Goal: Task Accomplishment & Management: Complete application form

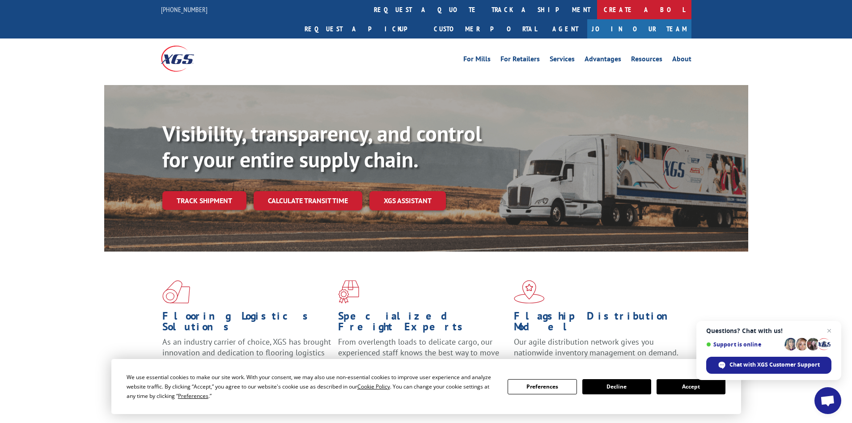
click at [597, 12] on link "Create a BOL" at bounding box center [644, 9] width 94 height 19
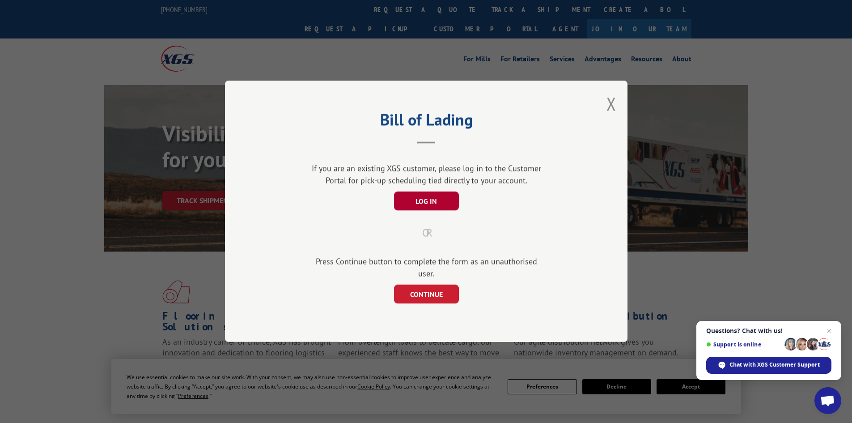
click at [431, 207] on button "LOG IN" at bounding box center [426, 201] width 65 height 19
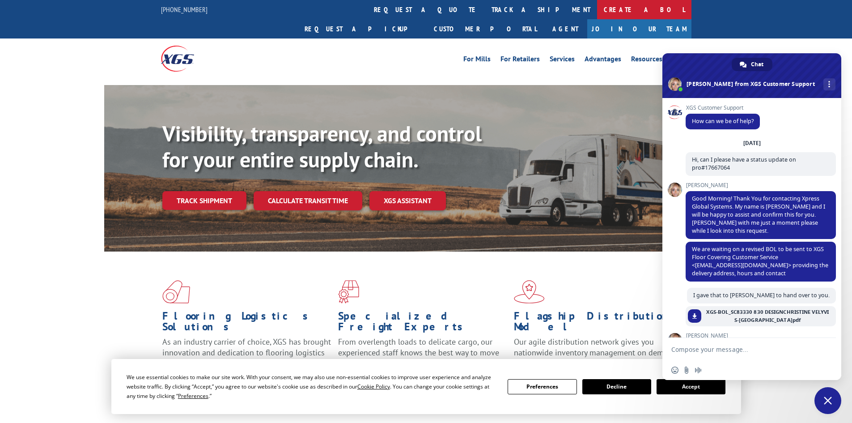
scroll to position [962, 0]
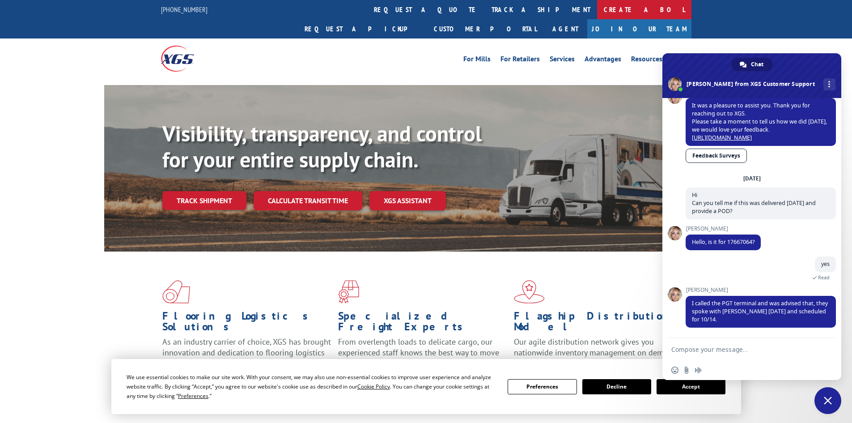
click at [597, 15] on link "Create a BOL" at bounding box center [644, 9] width 94 height 19
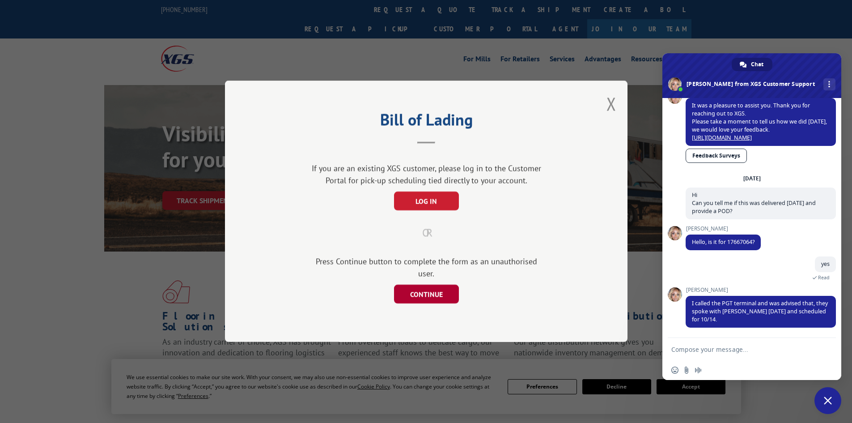
click at [418, 289] on button "CONTINUE" at bounding box center [426, 294] width 65 height 19
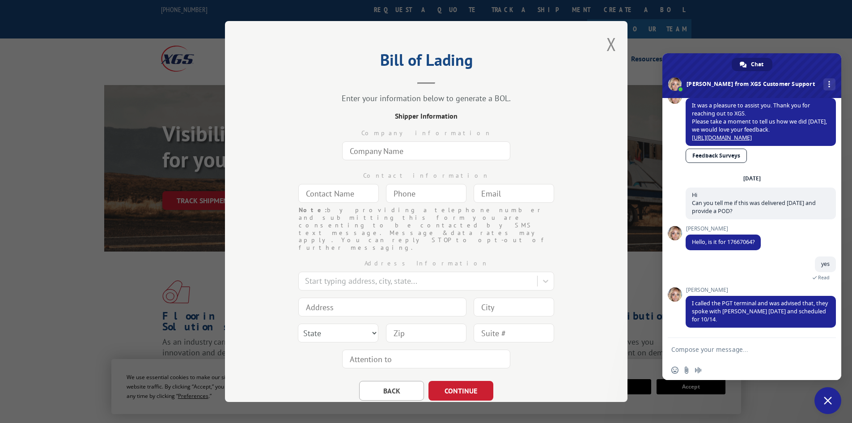
click at [375, 156] on input "text" at bounding box center [426, 150] width 168 height 19
type input "Landry & Arcari"
type input "Heather Vallis Harhay"
type input "hvallis@landryandarcari.com"
type input "Salem"
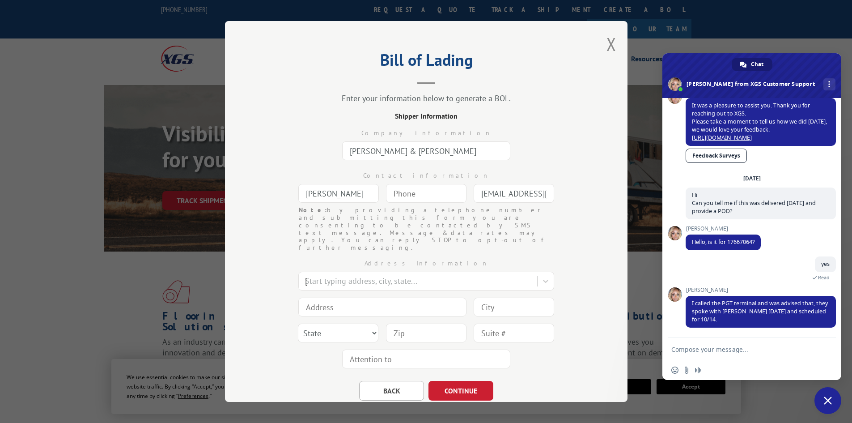
type input "63 Flint Street"
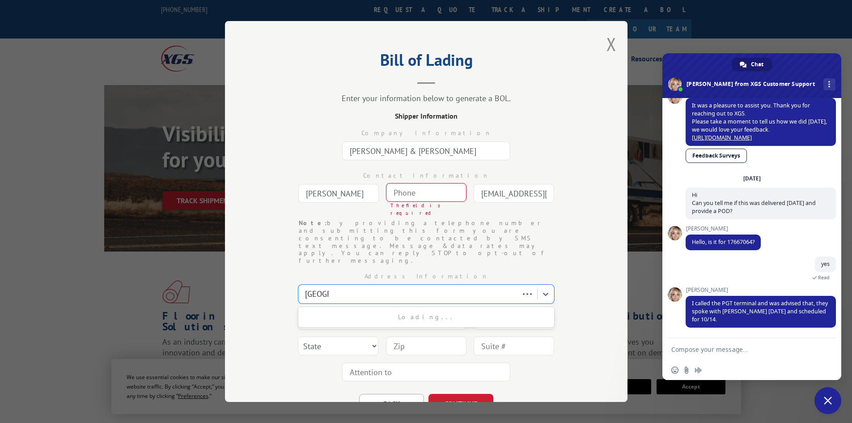
type input "Salem"
select select "MA"
type input "01970"
type input "(___) ___-____"
click at [396, 191] on input "(___) ___-____" at bounding box center [426, 192] width 81 height 19
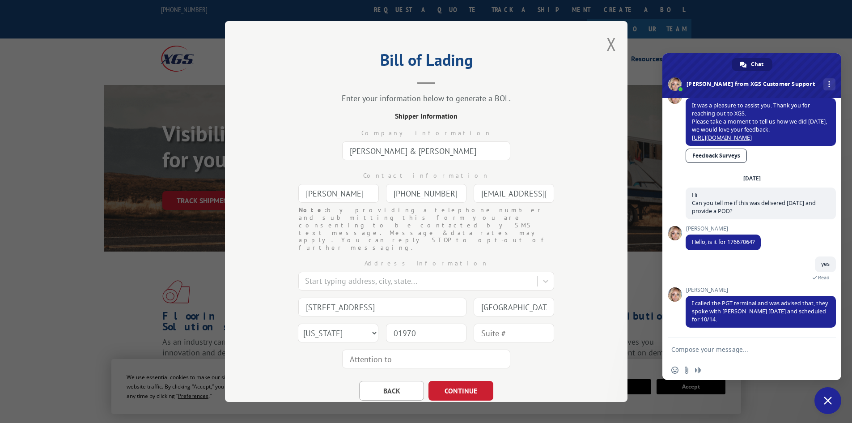
type input "(978) 744-5909"
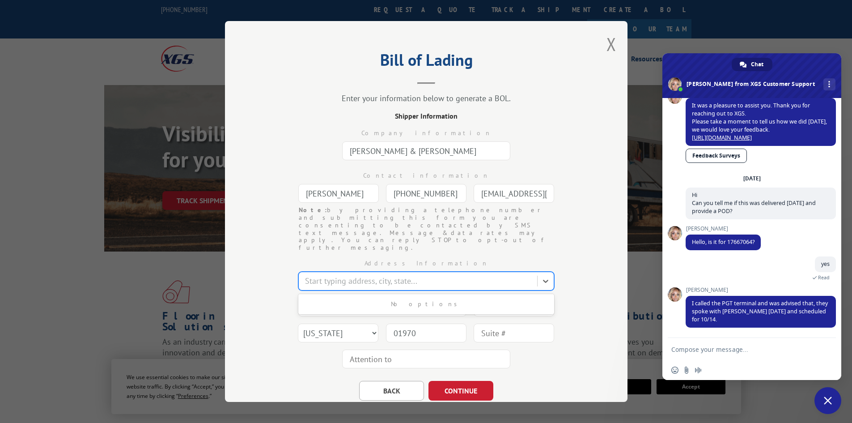
click at [330, 275] on div at bounding box center [419, 281] width 228 height 12
click at [332, 275] on div at bounding box center [419, 281] width 228 height 12
click at [328, 275] on div at bounding box center [419, 281] width 228 height 12
click at [414, 148] on input "Landry & Arcari" at bounding box center [426, 150] width 168 height 19
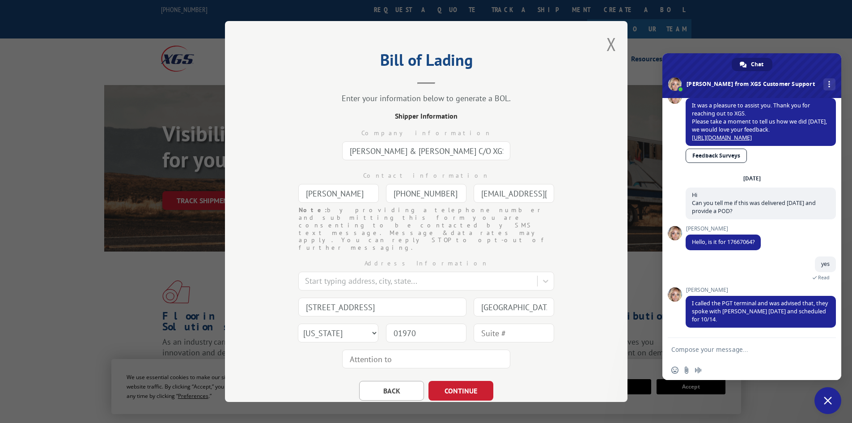
type input "Landry & Arcari C/O XGS"
click at [323, 275] on div at bounding box center [419, 281] width 228 height 12
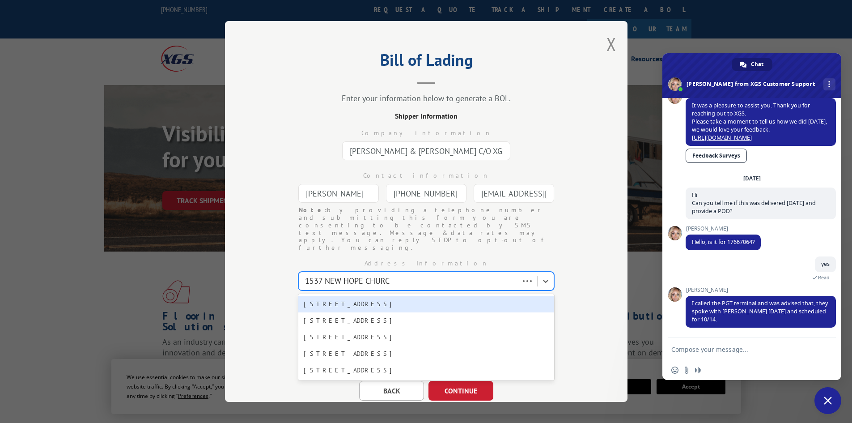
type input "1537 NEW HOPE CHURCH"
click at [356, 296] on div "1537 New Hope Church Rd, Tunnel Hill, GA, 30755" at bounding box center [426, 304] width 256 height 17
type input "1537 New Hope Church Rd"
type input "Tunnel Hill"
select select "GA"
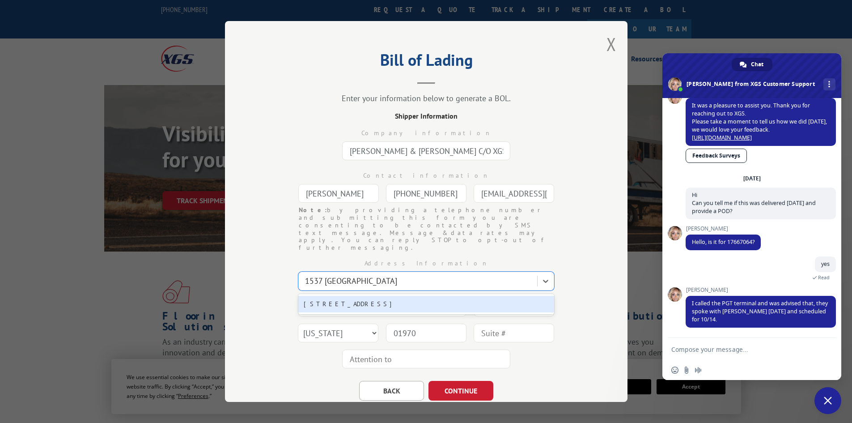
type input "30755"
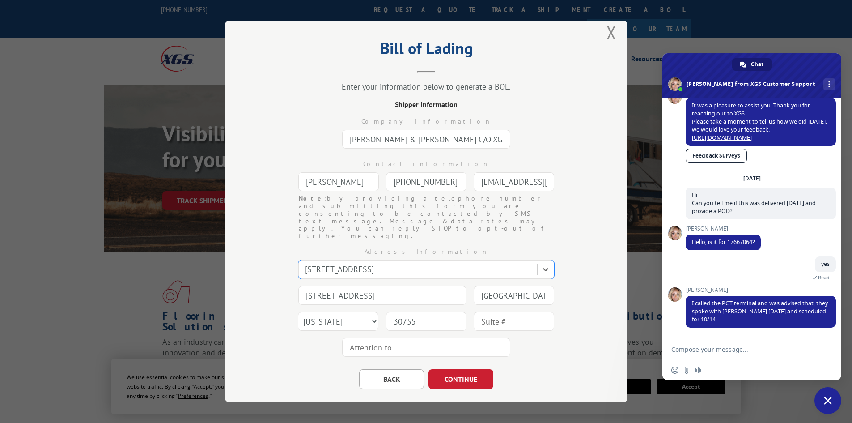
scroll to position [15, 0]
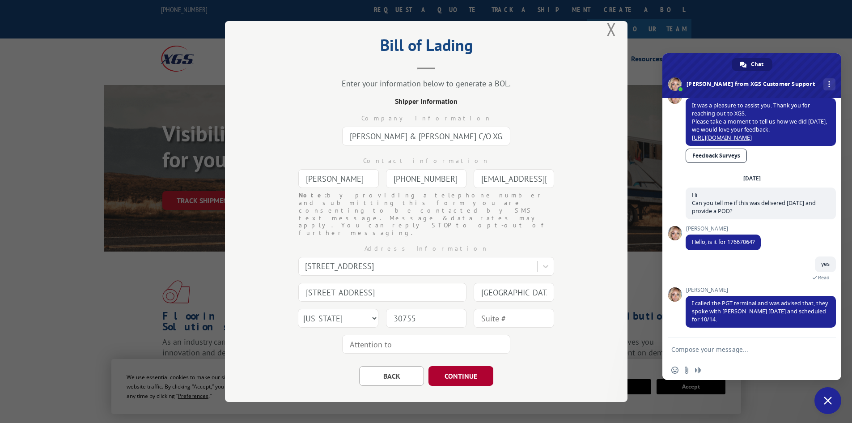
click at [449, 366] on button "CONTINUE" at bounding box center [461, 376] width 65 height 20
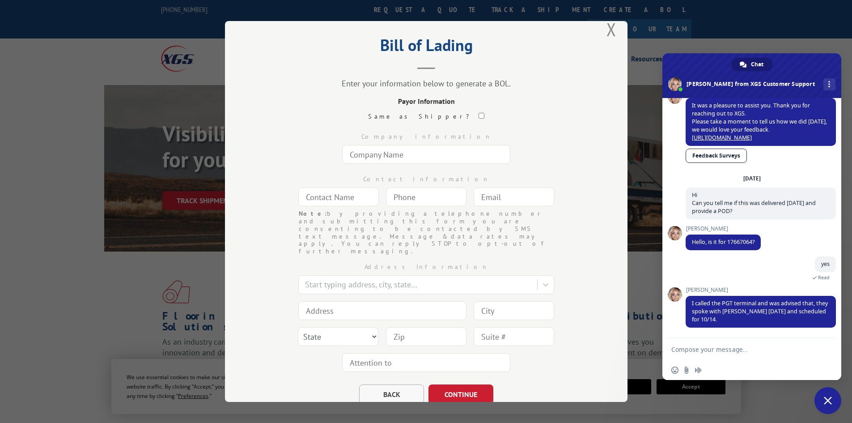
click at [389, 384] on button "BACK" at bounding box center [391, 394] width 65 height 20
select select "GA"
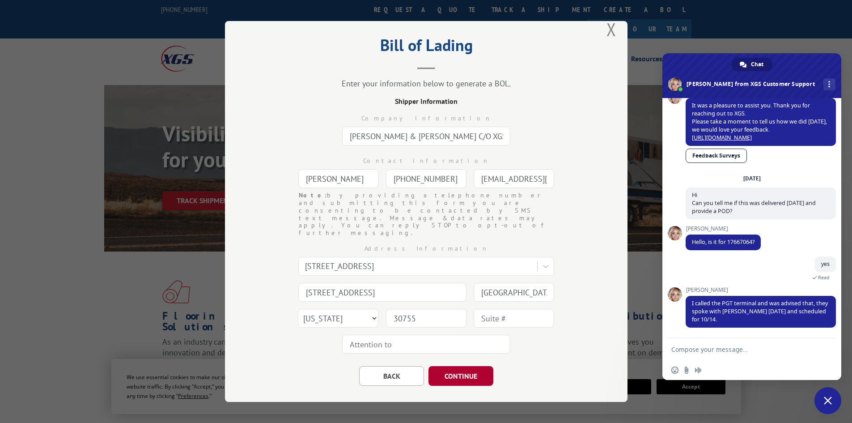
click at [452, 366] on button "CONTINUE" at bounding box center [461, 376] width 65 height 20
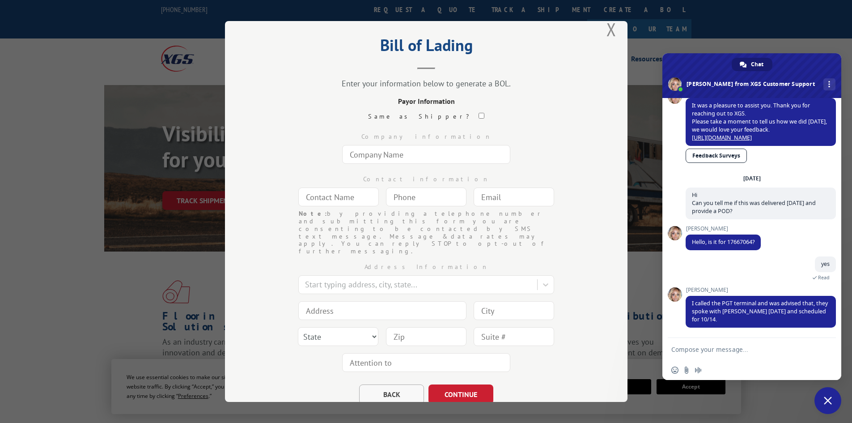
click at [392, 384] on button "BACK" at bounding box center [391, 394] width 65 height 20
select select "GA"
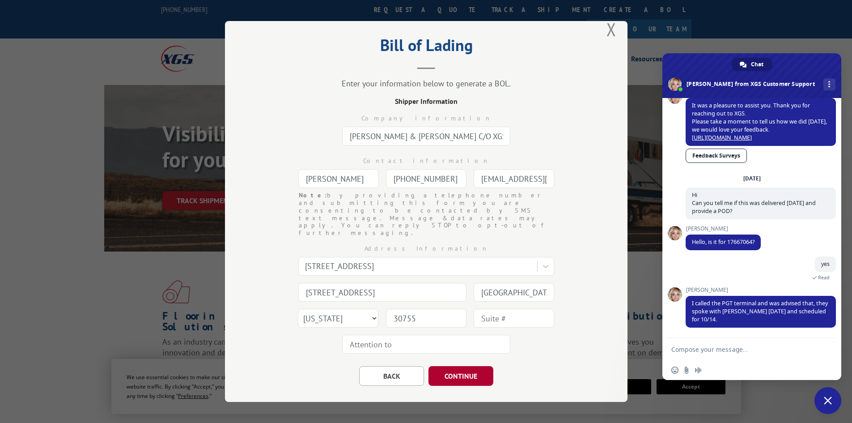
click at [442, 366] on button "CONTINUE" at bounding box center [461, 376] width 65 height 20
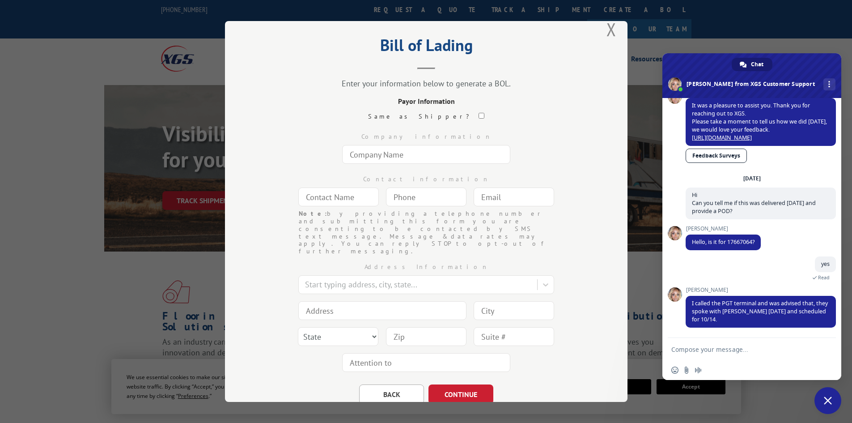
click at [374, 153] on input "text" at bounding box center [426, 154] width 168 height 19
click at [394, 390] on button "BACK" at bounding box center [391, 400] width 65 height 20
select select "GA"
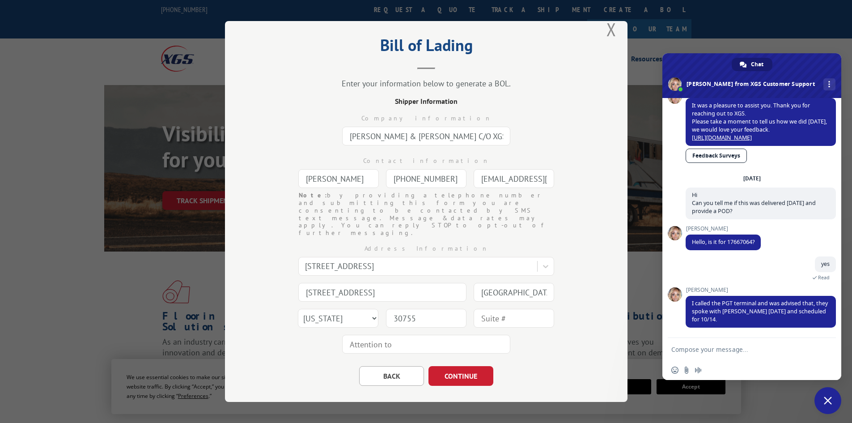
click at [434, 137] on input "Landry & Arcari C/O XGS" at bounding box center [426, 136] width 168 height 19
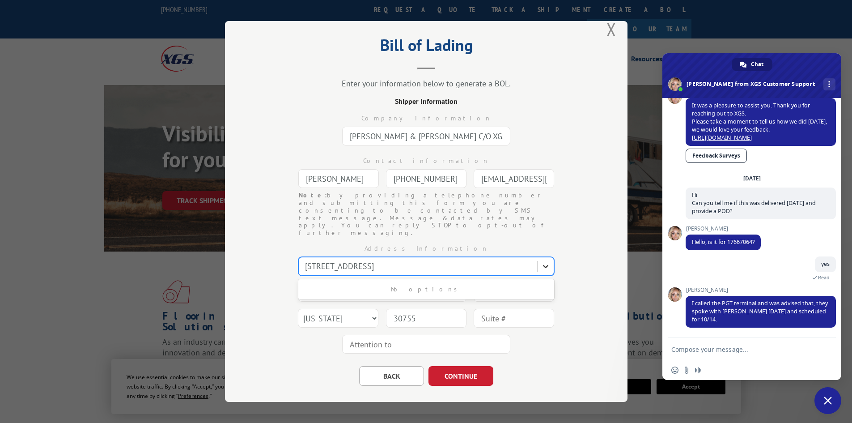
drag, startPoint x: 302, startPoint y: 243, endPoint x: 543, endPoint y: 248, distance: 240.8
click at [543, 257] on div "1537 New Hope Church Rd, Tunnel Hill, GA, 30755" at bounding box center [426, 266] width 256 height 19
click at [272, 264] on div "Address Information Use Up and Down to choose options, press Enter to select th…" at bounding box center [426, 297] width 313 height 120
drag, startPoint x: 389, startPoint y: 245, endPoint x: 264, endPoint y: 232, distance: 125.1
click at [255, 244] on div "Bill of Lading Enter your information below to generate a BOL. Shipper Informat…" at bounding box center [426, 211] width 403 height 381
